Goal: Information Seeking & Learning: Learn about a topic

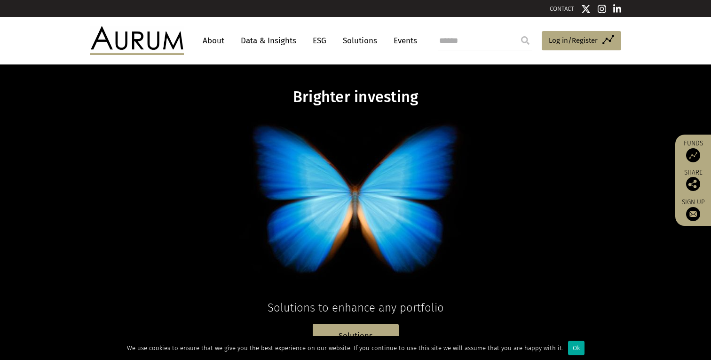
click at [218, 41] on link "About" at bounding box center [213, 40] width 31 height 17
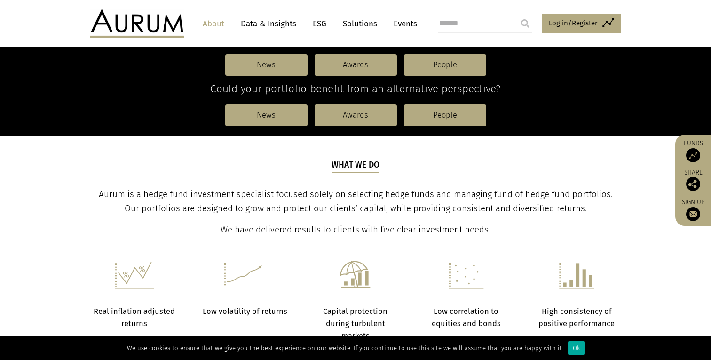
scroll to position [193, 0]
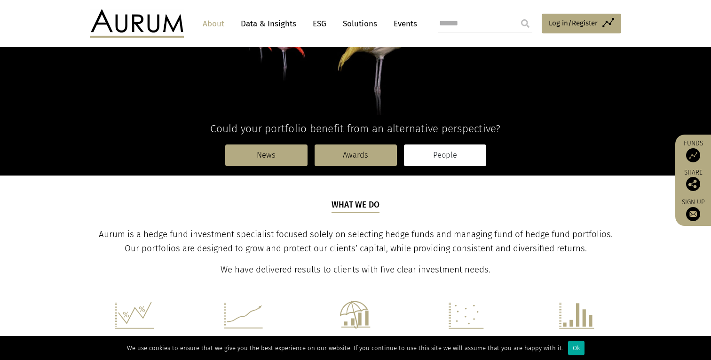
click at [431, 153] on link "People" at bounding box center [445, 155] width 82 height 22
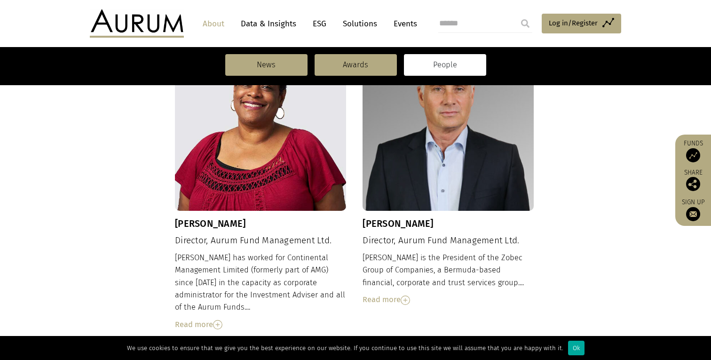
scroll to position [692, 0]
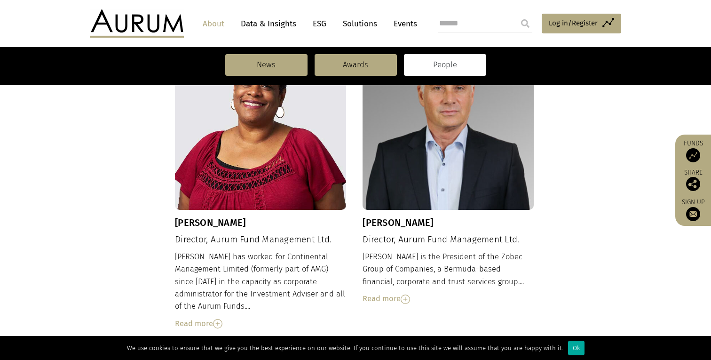
click at [287, 234] on h4 "Director, Aurum Fund Management Ltd." at bounding box center [260, 239] width 171 height 11
click at [220, 319] on img at bounding box center [217, 323] width 9 height 9
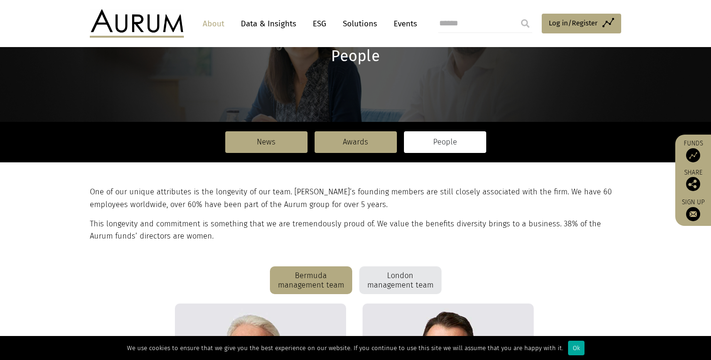
scroll to position [0, 0]
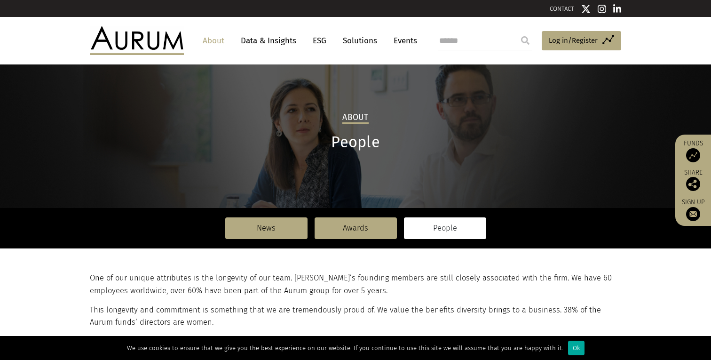
click at [233, 274] on p "One of our unique attributes is the longevity of our team. Aurum’s founding mem…" at bounding box center [354, 284] width 529 height 25
click at [232, 279] on p "One of our unique attributes is the longevity of our team. Aurum’s founding mem…" at bounding box center [354, 284] width 529 height 25
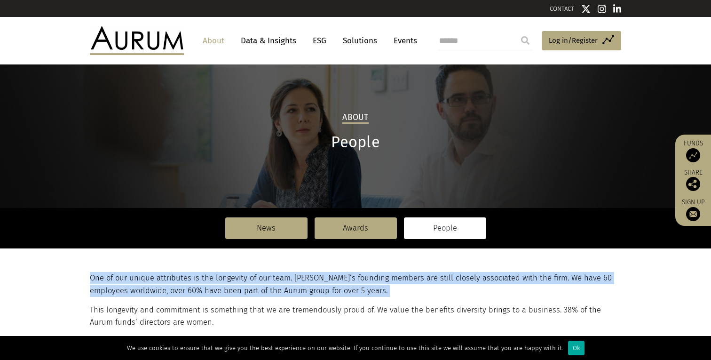
click at [232, 279] on p "One of our unique attributes is the longevity of our team. Aurum’s founding mem…" at bounding box center [354, 284] width 529 height 25
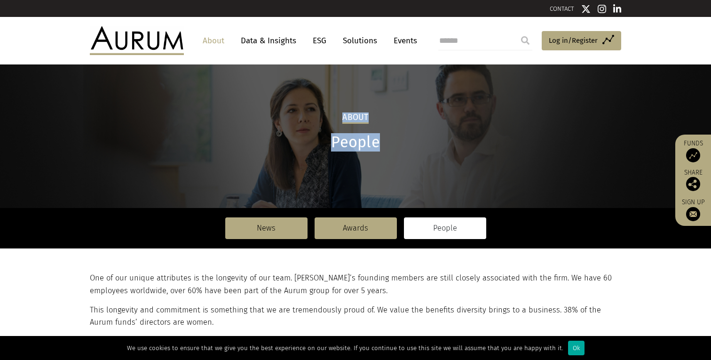
drag, startPoint x: 327, startPoint y: 104, endPoint x: 386, endPoint y: 141, distance: 70.4
click at [386, 142] on div "About People News Awards People News Awards People" at bounding box center [355, 168] width 711 height 160
click at [311, 175] on div at bounding box center [356, 182] width 532 height 52
drag, startPoint x: 335, startPoint y: 143, endPoint x: 380, endPoint y: 142, distance: 44.7
click at [380, 142] on h1 "People" at bounding box center [356, 142] width 532 height 18
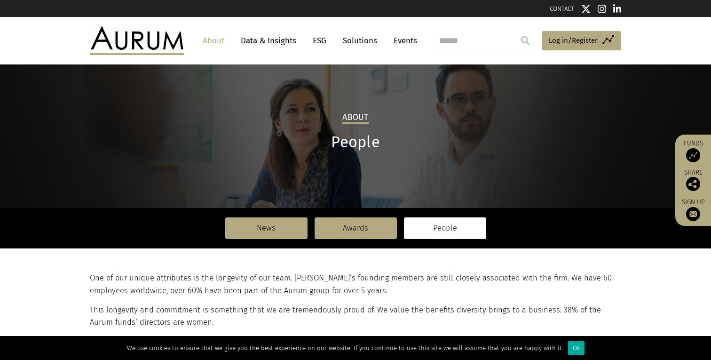
click at [345, 176] on div at bounding box center [356, 182] width 532 height 52
click at [273, 229] on link "News" at bounding box center [266, 228] width 82 height 22
click at [348, 223] on link "Awards" at bounding box center [356, 228] width 82 height 22
click at [429, 228] on link "People" at bounding box center [445, 228] width 82 height 22
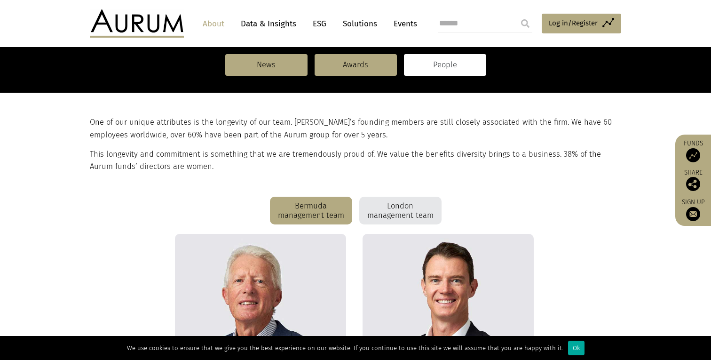
scroll to position [172, 0]
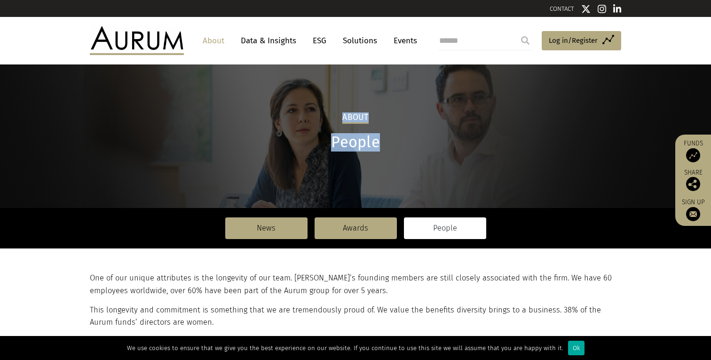
drag, startPoint x: 344, startPoint y: 117, endPoint x: 382, endPoint y: 144, distance: 46.5
click at [382, 144] on div "About People News Awards People News Awards People" at bounding box center [355, 180] width 551 height 137
click at [155, 305] on p "This longevity and commitment is something that we are tremendously proud of. W…" at bounding box center [354, 316] width 529 height 25
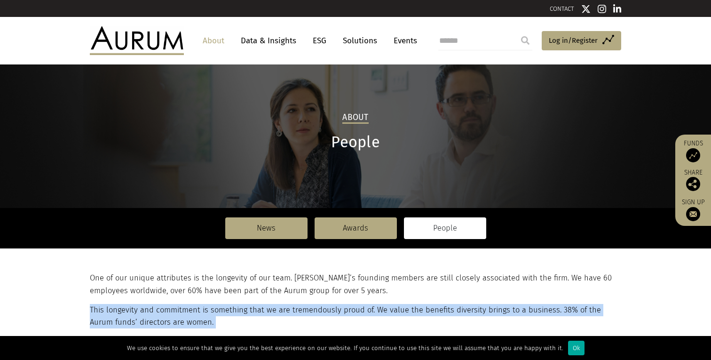
click at [155, 305] on p "This longevity and commitment is something that we are tremendously proud of. W…" at bounding box center [354, 316] width 529 height 25
